Goal: Task Accomplishment & Management: Manage account settings

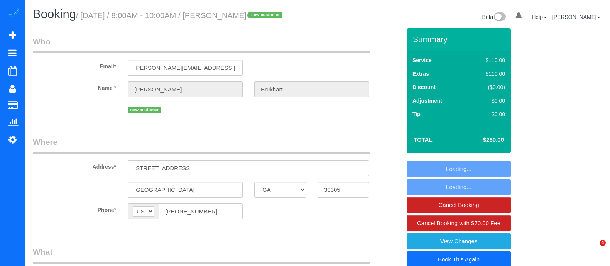
select select "GA"
select select "2"
select select "spot1"
select select "number:3"
select select "number:6"
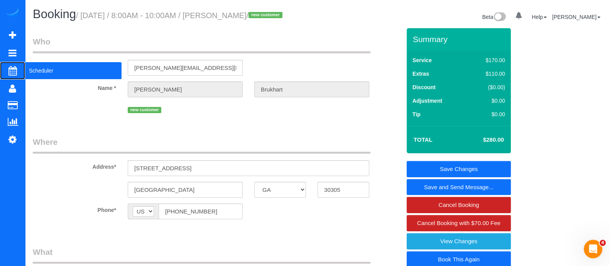
click at [34, 70] on span "Scheduler" at bounding box center [73, 71] width 97 height 18
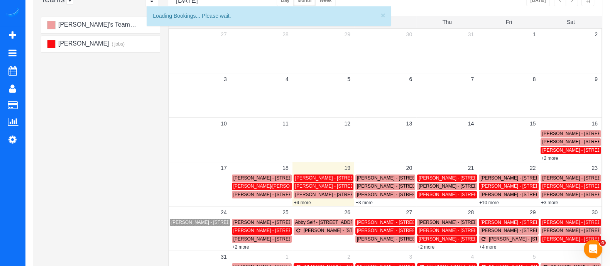
scroll to position [69, 0]
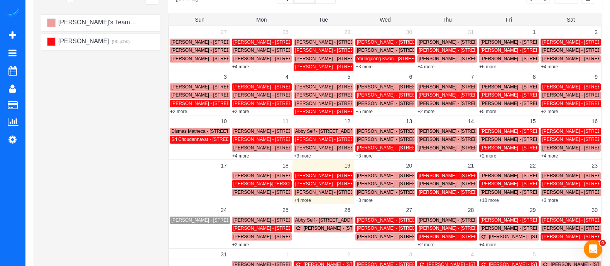
click at [369, 198] on link "+3 more" at bounding box center [364, 200] width 17 height 5
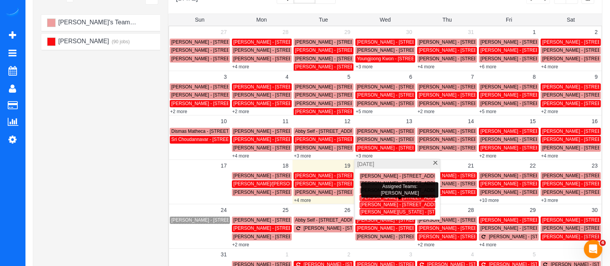
click at [372, 198] on span "[PERSON_NAME] - [STREET_ADDRESS]" at bounding box center [404, 197] width 87 height 5
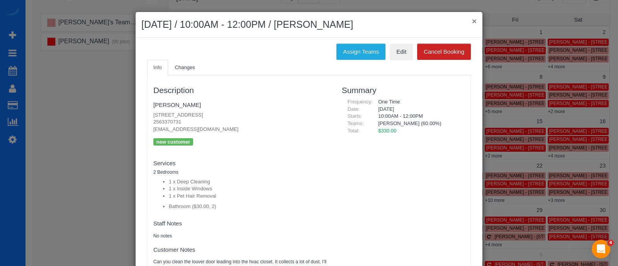
click at [472, 22] on button "×" at bounding box center [474, 21] width 5 height 8
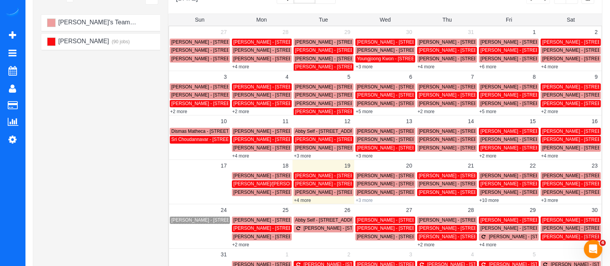
click at [366, 199] on link "+3 more" at bounding box center [364, 200] width 17 height 5
